Goal: Download file/media

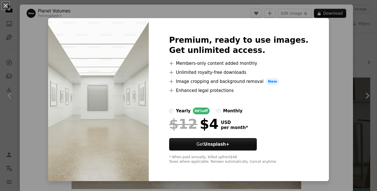
scroll to position [1557, 0]
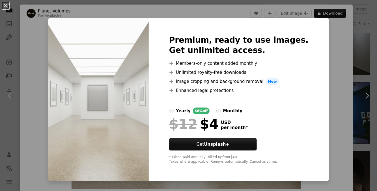
click at [334, 101] on div "An X shape Premium, ready to use images. Get unlimited access. A plus sign Memb…" at bounding box center [188, 95] width 377 height 191
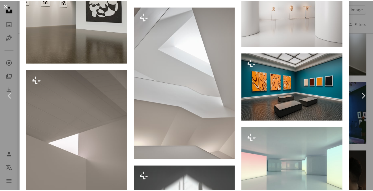
scroll to position [1472, 0]
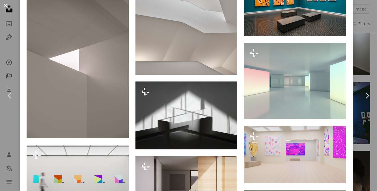
click at [8, 6] on button "An X shape" at bounding box center [5, 5] width 7 height 7
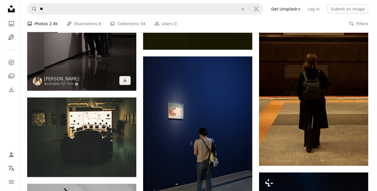
scroll to position [2180, 0]
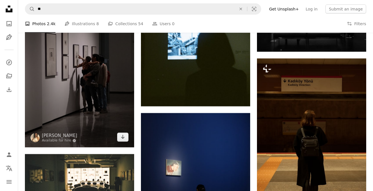
click at [112, 107] on img at bounding box center [79, 66] width 109 height 164
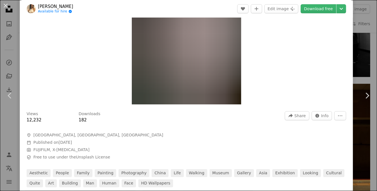
scroll to position [57, 0]
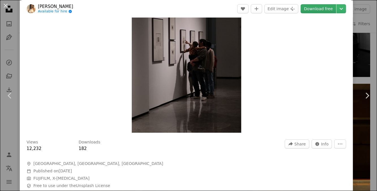
click at [309, 12] on link "Download free" at bounding box center [319, 8] width 36 height 9
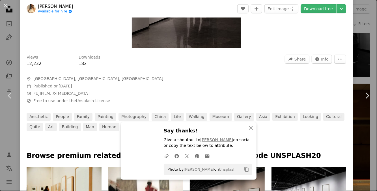
scroll to position [255, 0]
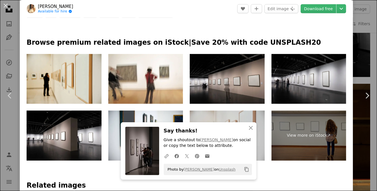
click at [254, 126] on img at bounding box center [227, 136] width 75 height 50
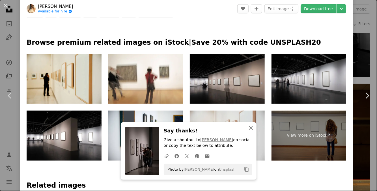
click at [249, 125] on icon "An X shape" at bounding box center [251, 128] width 7 height 7
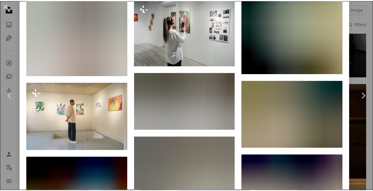
scroll to position [1444, 0]
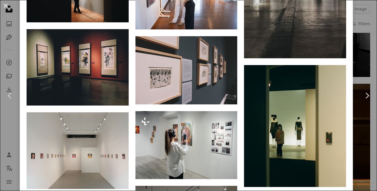
click at [5, 7] on button "An X shape" at bounding box center [5, 5] width 7 height 7
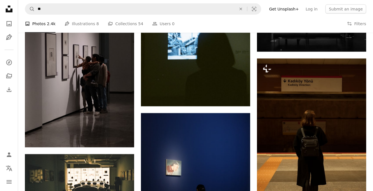
scroll to position [2151, 0]
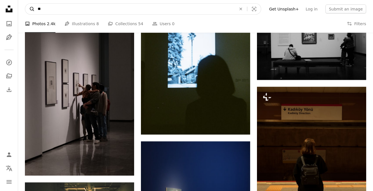
drag, startPoint x: 87, startPoint y: 10, endPoint x: 30, endPoint y: 4, distance: 57.5
click at [22, 3] on nav "A magnifying glass ** An X shape Visual search Filters Get Unsplash+ Log in Sub…" at bounding box center [195, 9] width 355 height 18
type input "**"
click button "A magnifying glass" at bounding box center [30, 9] width 10 height 11
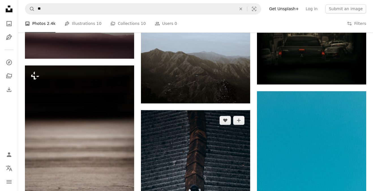
scroll to position [9001, 0]
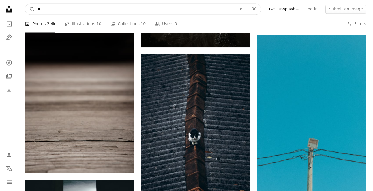
drag, startPoint x: 63, startPoint y: 6, endPoint x: 22, endPoint y: 7, distance: 41.4
click at [22, 7] on nav "A magnifying glass ** An X shape Visual search Filters Get Unsplash+ Log in Sub…" at bounding box center [195, 9] width 355 height 18
type input "***"
click button "A magnifying glass" at bounding box center [30, 9] width 10 height 11
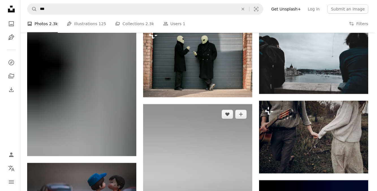
scroll to position [11606, 0]
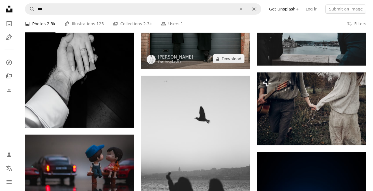
click at [180, 46] on img at bounding box center [195, 32] width 109 height 73
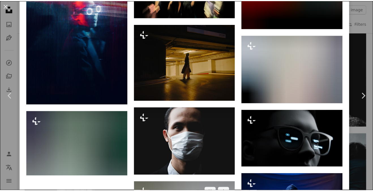
scroll to position [2920, 0]
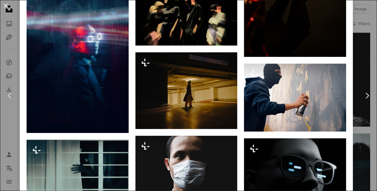
click at [6, 2] on button "An X shape" at bounding box center [5, 5] width 7 height 7
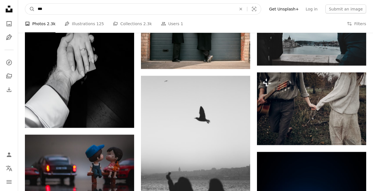
drag, startPoint x: 61, startPoint y: 13, endPoint x: 27, endPoint y: 14, distance: 34.6
click at [27, 14] on nav "A magnifying glass *** An X shape Visual search Filters Get Unsplash+ Log in Su…" at bounding box center [195, 9] width 355 height 18
type input "*"
type input "**"
click button "A magnifying glass" at bounding box center [30, 9] width 10 height 11
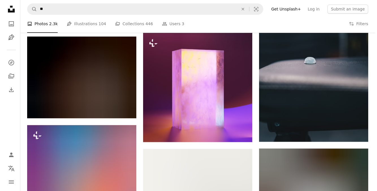
scroll to position [7898, 0]
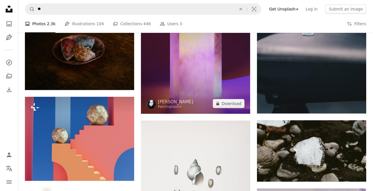
click at [215, 55] on img at bounding box center [195, 59] width 109 height 109
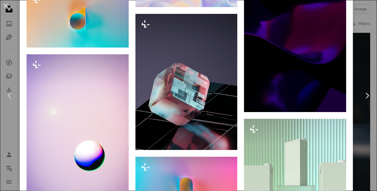
scroll to position [1330, 0]
